Goal: Transaction & Acquisition: Purchase product/service

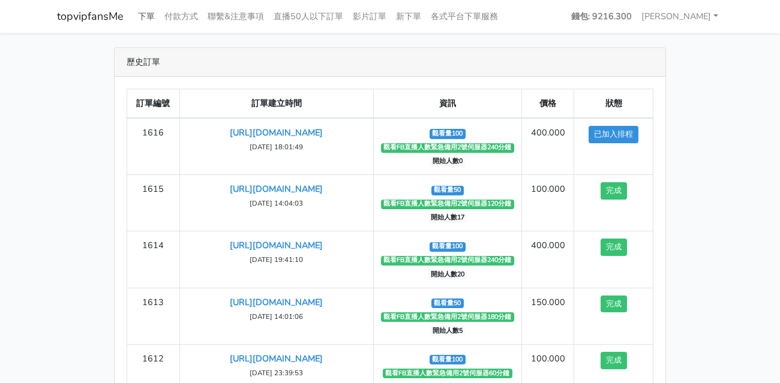
click at [85, 73] on div "歷史訂單 訂單編號 訂單建立時間 資訊 價格 狀態 1616 https://www.facebook.com/100083399346069/videos/…" at bounding box center [390, 250] width 684 height 407
click at [146, 17] on link "下單" at bounding box center [146, 16] width 26 height 23
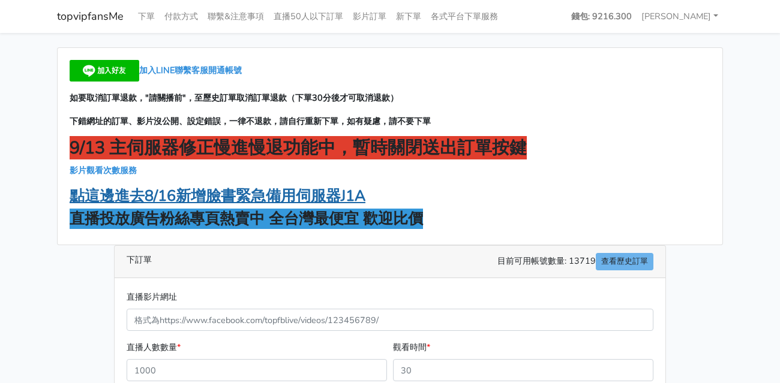
click at [303, 200] on strong "點這邊進去8/16新增臉書緊急備用伺服器J1A" at bounding box center [218, 196] width 296 height 20
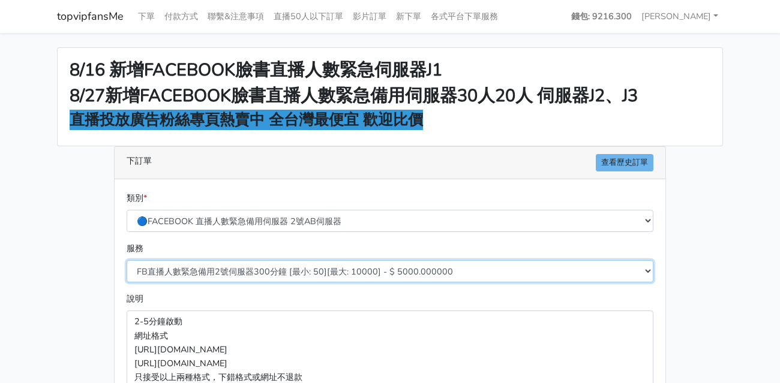
drag, startPoint x: 316, startPoint y: 266, endPoint x: 170, endPoint y: 279, distance: 146.9
click at [316, 266] on select "FB直播人數緊急備用2號伺服器300分鐘 [最小: 50][最大: 10000] - $ 5000.000000 FB直播人數緊急備用2號伺服器60分鐘 [最…" at bounding box center [390, 271] width 526 height 22
select select "577"
click at [127, 260] on select "FB直播人數緊急備用2號伺服器300分鐘 [最小: 50][最大: 10000] - $ 5000.000000 FB直播人數緊急備用2號伺服器60分鐘 [最…" at bounding box center [390, 271] width 526 height 22
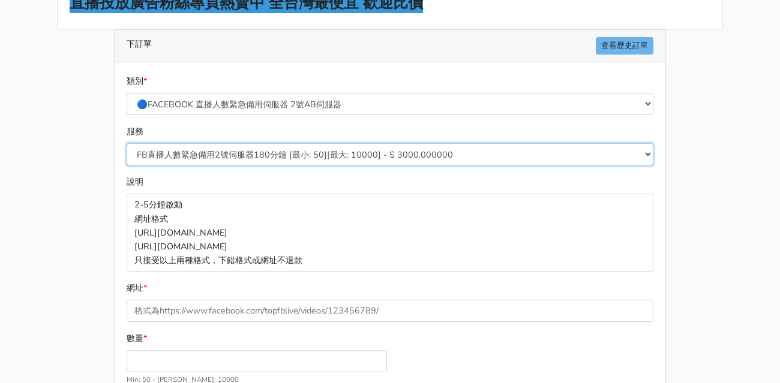
scroll to position [180, 0]
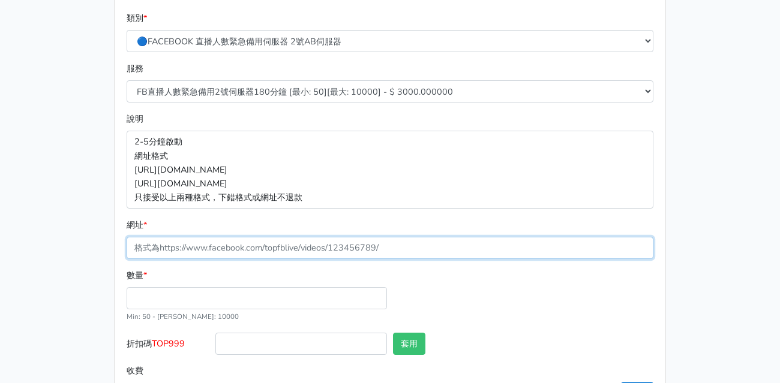
click at [212, 249] on input "網址 *" at bounding box center [390, 248] width 526 height 22
paste input "https://www.facebook.com/100083399346069/videos/781228441159439"
type input "https://www.facebook.com/100083399346069/videos/781228441159439"
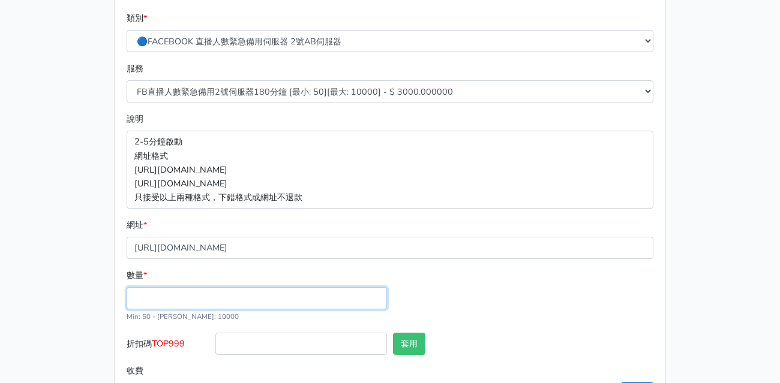
drag, startPoint x: 201, startPoint y: 294, endPoint x: 202, endPoint y: 304, distance: 9.6
click at [202, 299] on input "數量 *" at bounding box center [257, 298] width 260 height 22
type input "50"
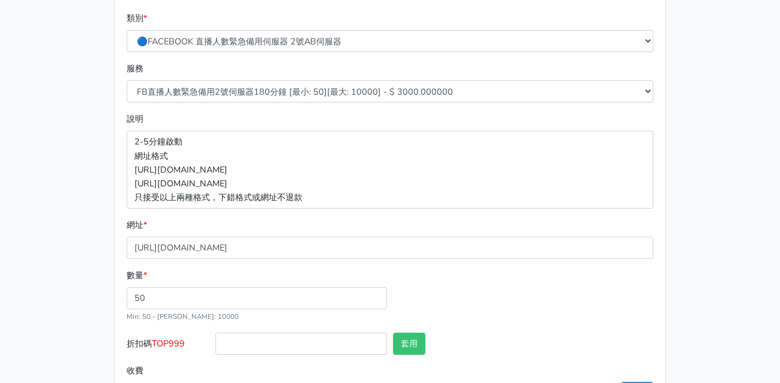
type input "150.000"
click at [178, 342] on span "TOP999" at bounding box center [168, 344] width 33 height 12
click at [215, 342] on input "折扣碼 TOP999" at bounding box center [300, 344] width 171 height 22
click at [178, 342] on span "TOP999" at bounding box center [168, 344] width 33 height 12
click at [215, 342] on input "折扣碼 TOP999" at bounding box center [300, 344] width 171 height 22
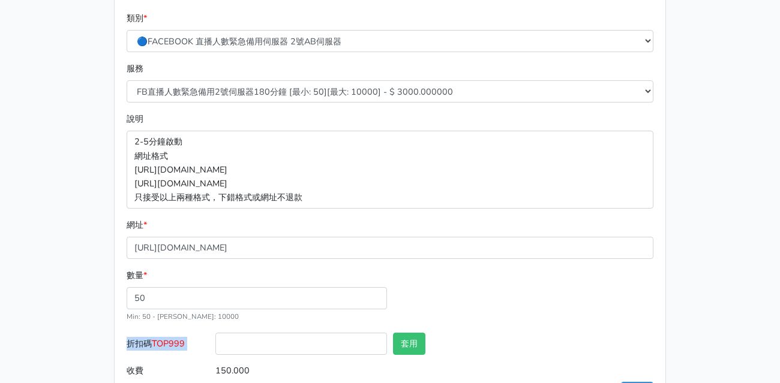
click at [178, 342] on span "TOP999" at bounding box center [168, 344] width 33 height 12
click at [215, 342] on input "折扣碼 TOP999" at bounding box center [300, 344] width 171 height 22
copy div "折扣碼 TOP999"
click at [115, 327] on div "類別 * 🔵FACEBOOK 直播人數緊急備用伺服器 2號AB伺服器 🔵FACEBOOK 網軍專用貼文留言 安全保密 🔵9/30 FACEBOOK 直播人數緩…" at bounding box center [390, 207] width 550 height 417
click at [171, 339] on span "TOP999" at bounding box center [168, 344] width 33 height 12
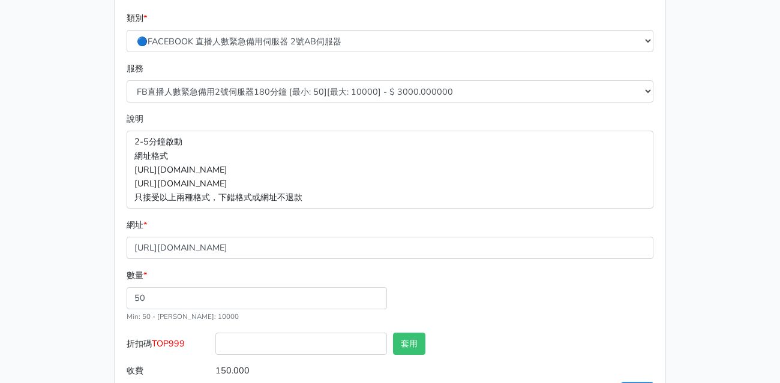
click at [215, 339] on input "折扣碼 TOP999" at bounding box center [300, 344] width 171 height 22
click at [171, 339] on span "TOP999" at bounding box center [168, 344] width 33 height 12
click at [215, 339] on input "折扣碼 TOP999" at bounding box center [300, 344] width 171 height 22
click at [171, 339] on span "TOP999" at bounding box center [168, 344] width 33 height 12
click at [215, 339] on input "折扣碼 TOP999" at bounding box center [300, 344] width 171 height 22
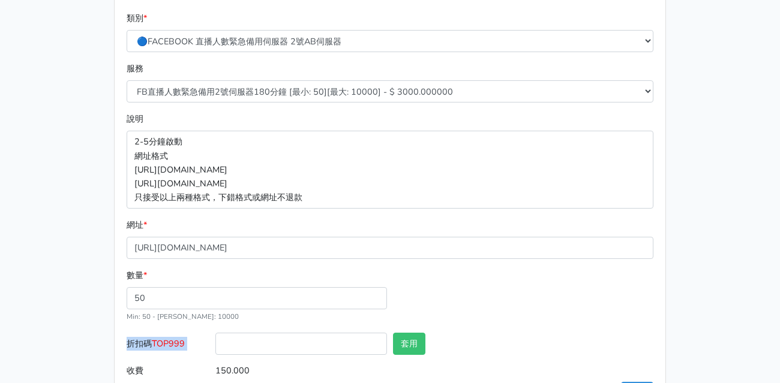
click at [169, 346] on span "TOP999" at bounding box center [168, 344] width 33 height 12
click at [215, 346] on input "折扣碼 TOP999" at bounding box center [300, 344] width 171 height 22
click at [177, 342] on span "TOP999" at bounding box center [168, 344] width 33 height 12
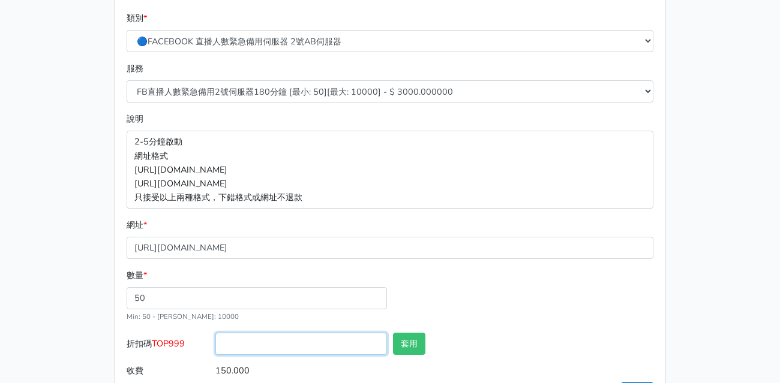
click at [215, 342] on input "折扣碼 TOP999" at bounding box center [300, 344] width 171 height 22
click at [177, 342] on span "TOP999" at bounding box center [168, 344] width 33 height 12
click at [215, 342] on input "折扣碼 TOP999" at bounding box center [300, 344] width 171 height 22
copy span "TOP999"
click at [279, 356] on div at bounding box center [300, 346] width 177 height 27
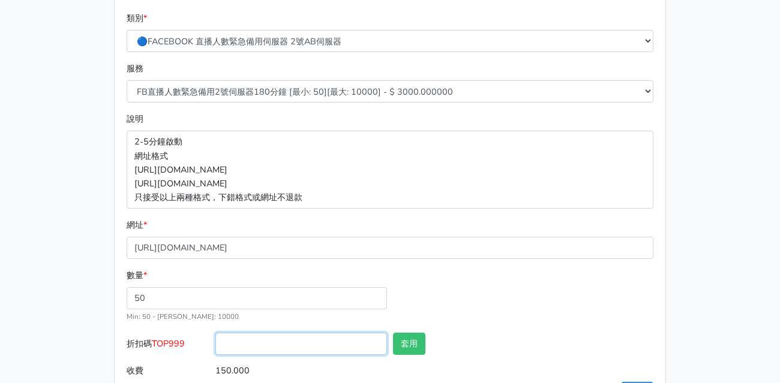
drag, startPoint x: 279, startPoint y: 350, endPoint x: 320, endPoint y: 349, distance: 40.8
click at [279, 350] on input "折扣碼 TOP999" at bounding box center [300, 344] width 171 height 22
paste input "TOP999"
type input "TOP999"
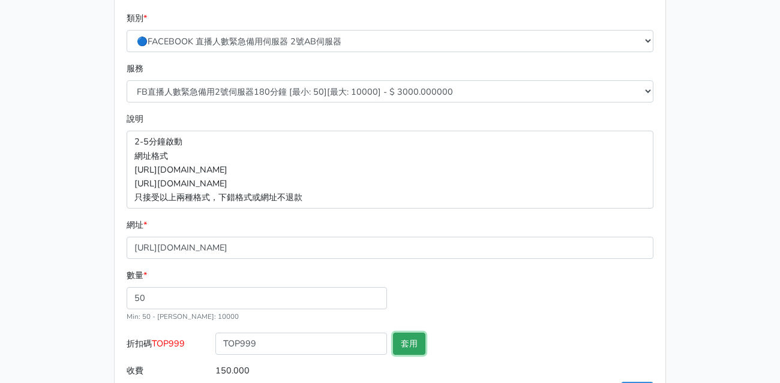
click at [410, 344] on button "套用" at bounding box center [409, 344] width 32 height 22
type input "套用失敗"
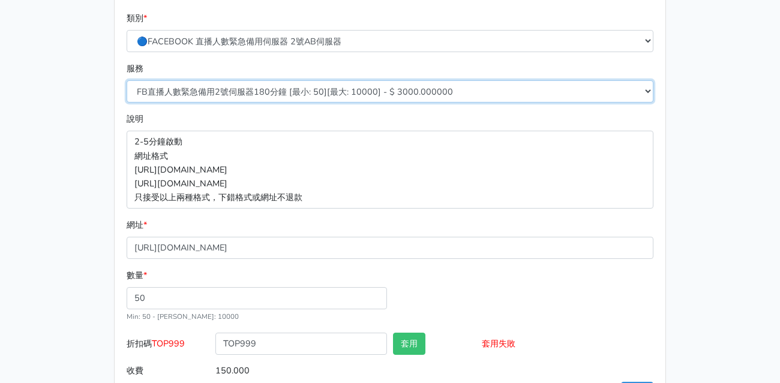
click at [291, 97] on select "FB直播人數緊急備用2號伺服器300分鐘 [最小: 50][最大: 10000] - $ 5000.000000 FB直播人數緊急備用2號伺服器60分鐘 [最…" at bounding box center [390, 91] width 526 height 22
select select "578"
click at [127, 80] on select "FB直播人數緊急備用2號伺服器300分鐘 [最小: 50][最大: 10000] - $ 5000.000000 FB直播人數緊急備用2號伺服器60分鐘 [最…" at bounding box center [390, 91] width 526 height 22
type input "200.000"
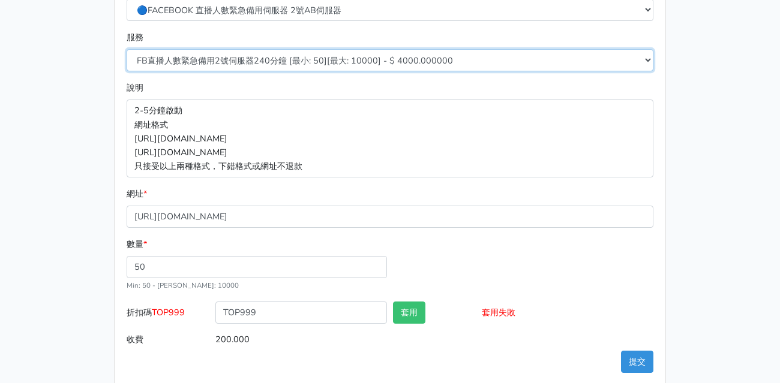
scroll to position [228, 0]
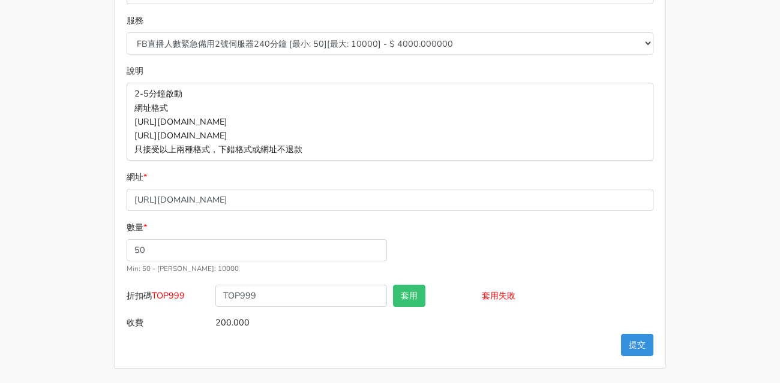
click at [538, 296] on input "套用失敗" at bounding box center [566, 296] width 171 height 22
click at [635, 345] on button "提交" at bounding box center [637, 345] width 32 height 22
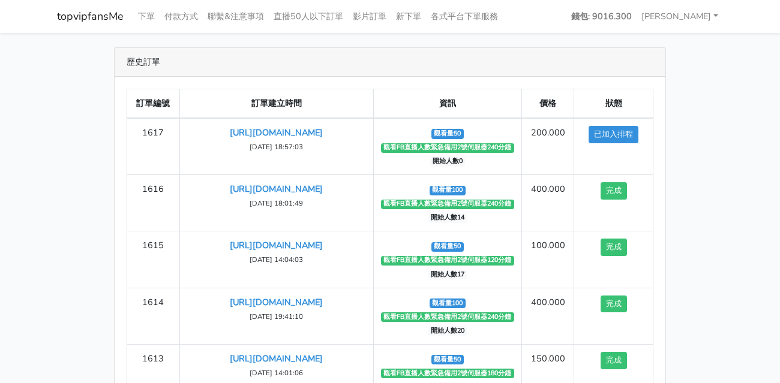
click at [589, 77] on div "訂單編號 訂單建立時間 資訊 價格 狀態 1617 https://www.facebook.com/100083399346069/videos/78122…" at bounding box center [390, 265] width 550 height 377
